Goal: Understand process/instructions: Learn about a topic

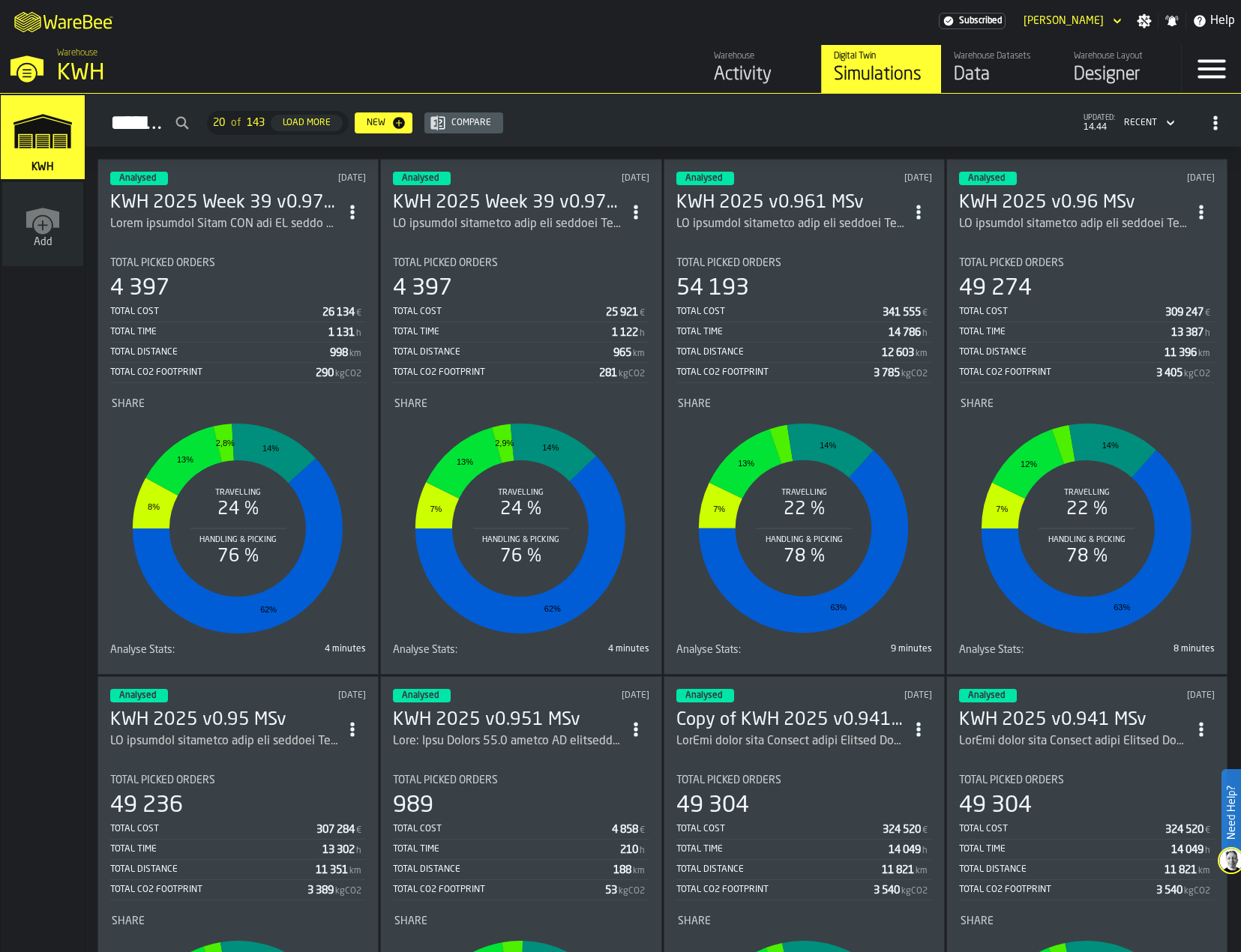
click at [189, 198] on h3 "KWH 2025 Week 39 v0.971 MSv" at bounding box center [224, 203] width 229 height 24
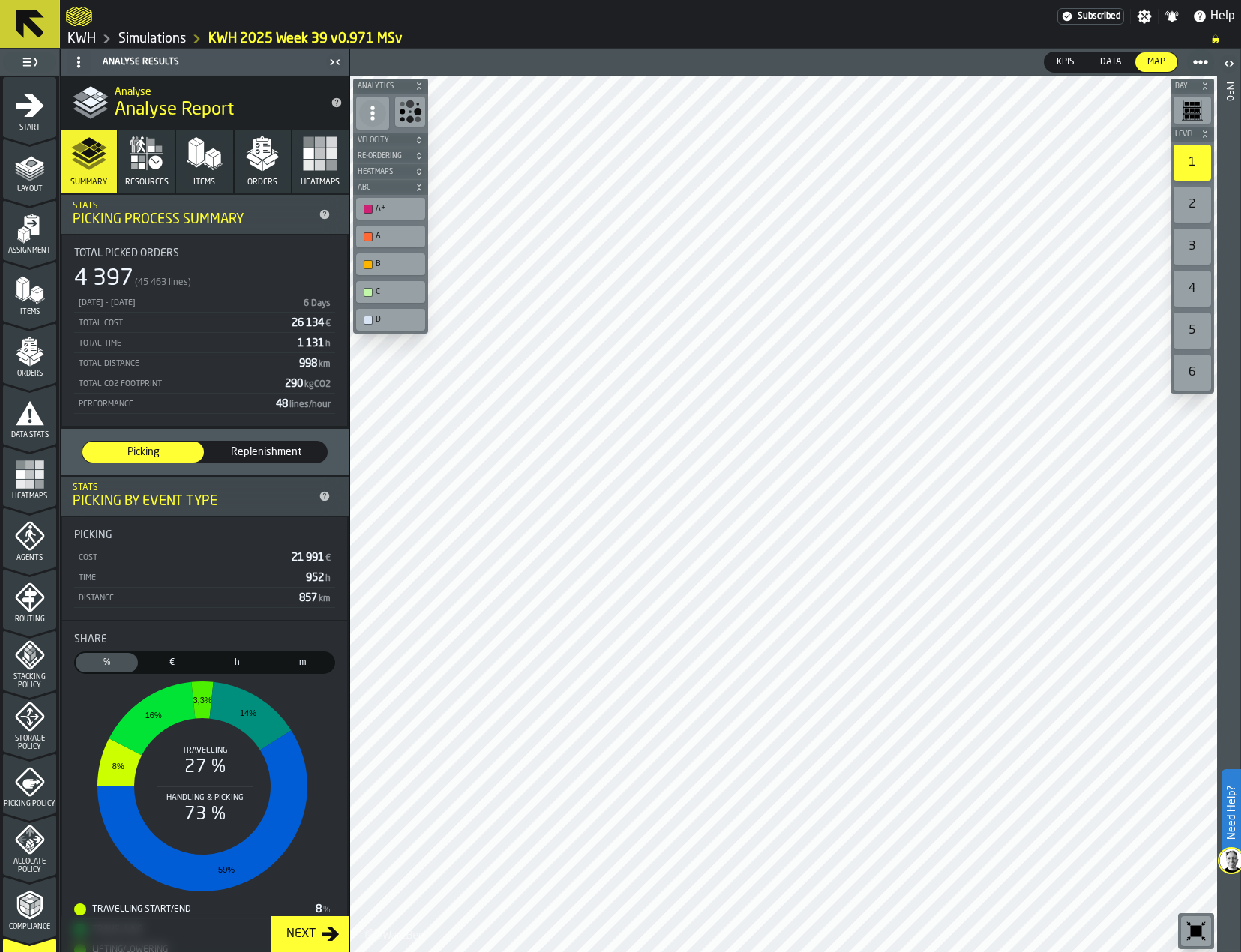
click at [1197, 206] on div "2" at bounding box center [1192, 204] width 37 height 36
click at [41, 168] on icon "menu Layout" at bounding box center [30, 167] width 30 height 30
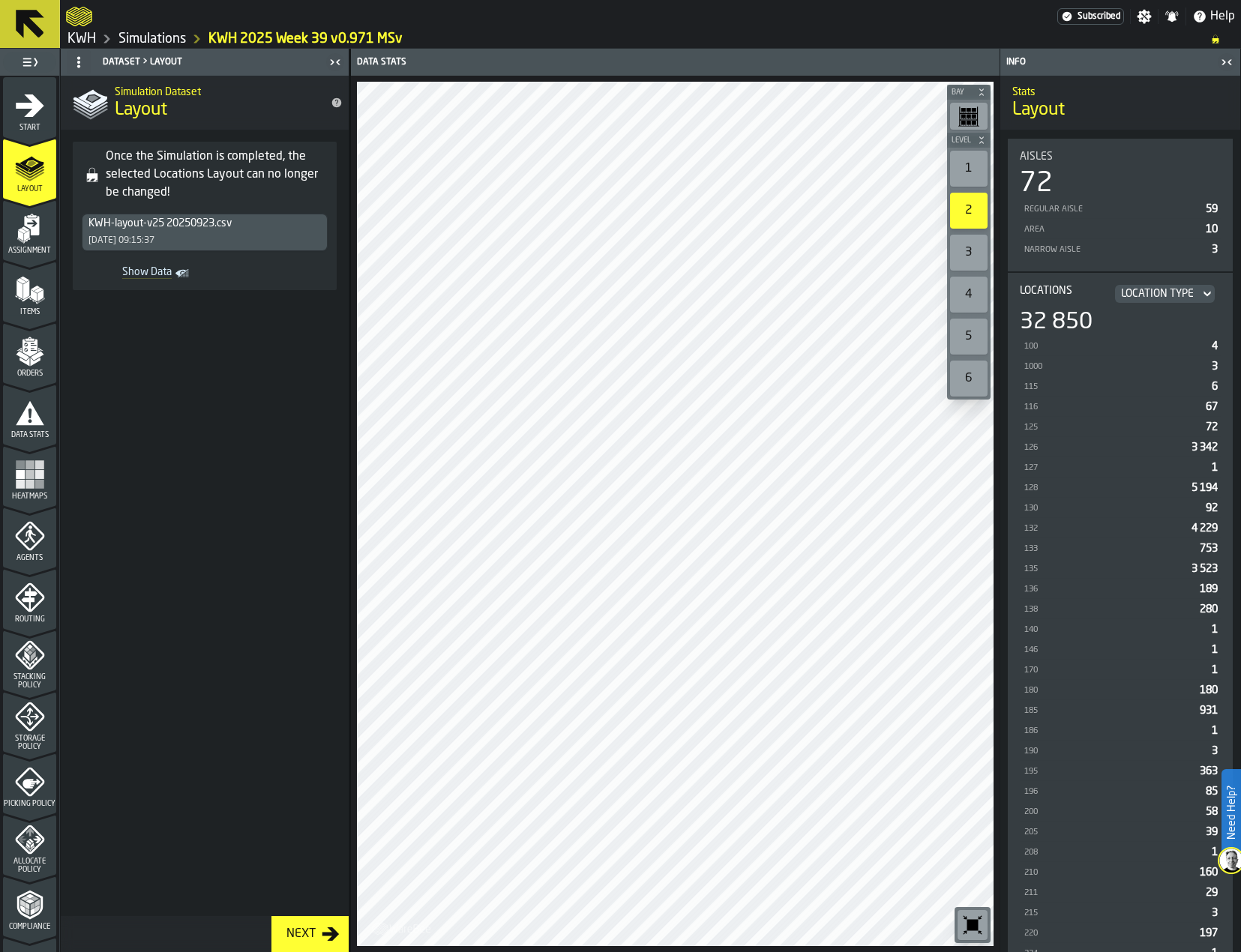
click at [158, 269] on span "Show Data" at bounding box center [130, 273] width 84 height 15
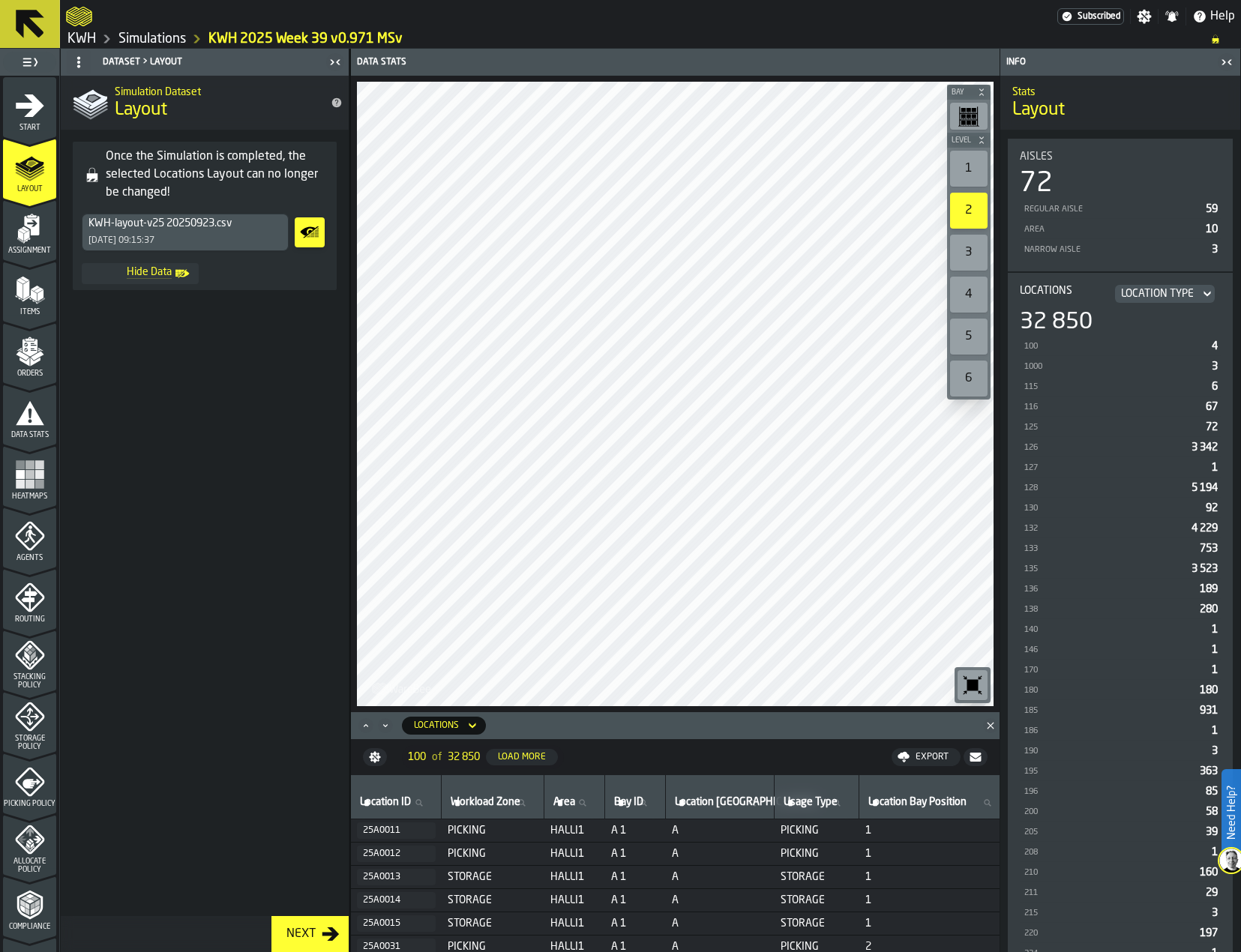
click at [500, 20] on div at bounding box center [561, 16] width 991 height 27
